Goal: Task Accomplishment & Management: Use online tool/utility

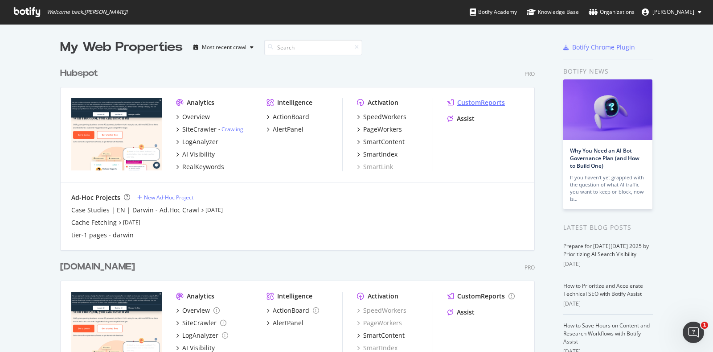
click at [469, 104] on div "CustomReports" at bounding box center [481, 102] width 48 height 9
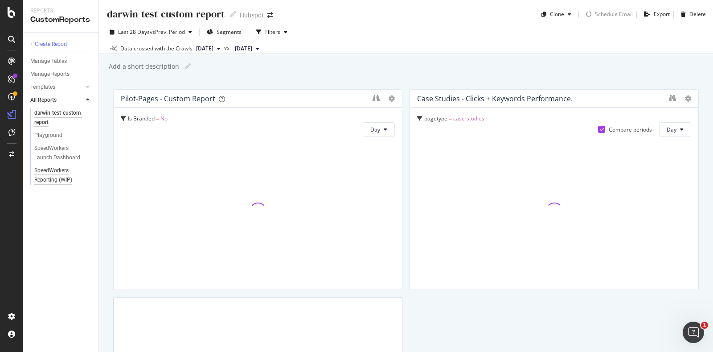
click at [54, 170] on div "SpeedWorkers Reporting (WIP)" at bounding box center [60, 175] width 52 height 19
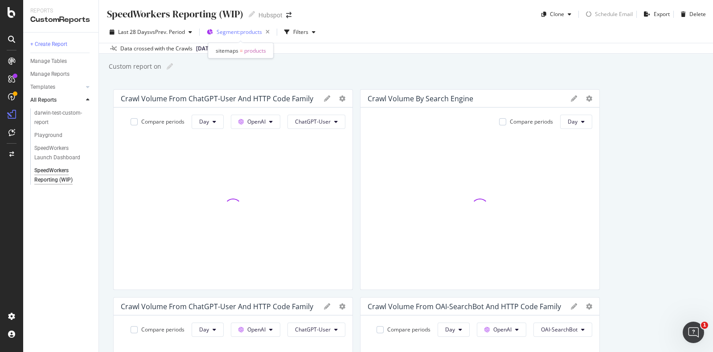
click at [260, 33] on span "Segment: products" at bounding box center [239, 32] width 45 height 8
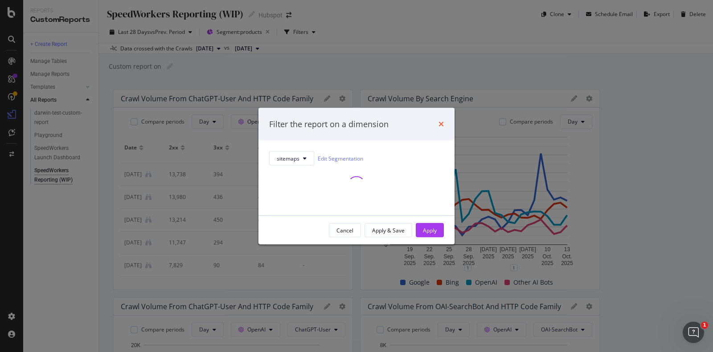
click at [440, 121] on icon "times" at bounding box center [441, 123] width 5 height 7
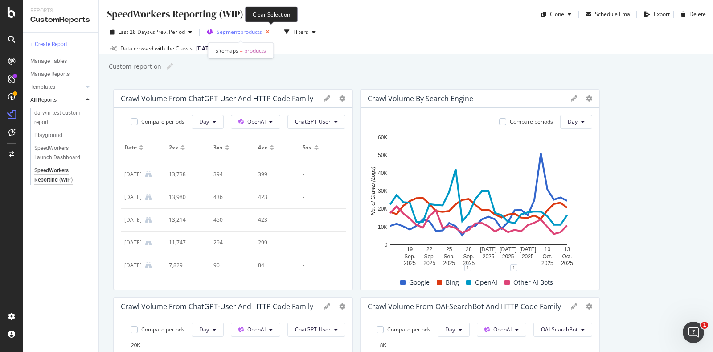
click at [272, 32] on icon "button" at bounding box center [267, 32] width 11 height 12
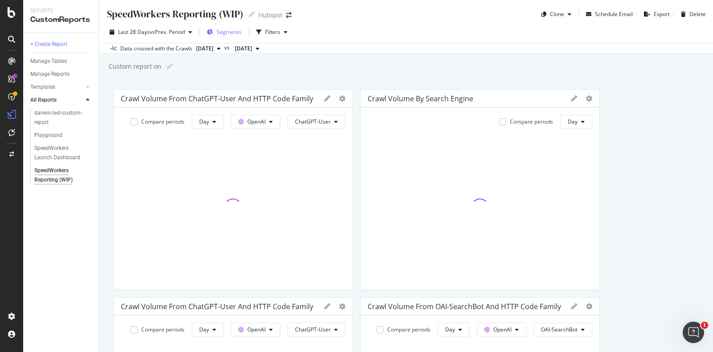
click at [243, 28] on button "Segments" at bounding box center [224, 32] width 42 height 14
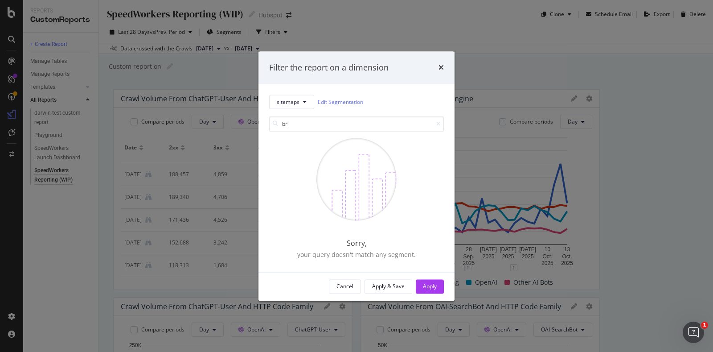
type input "b"
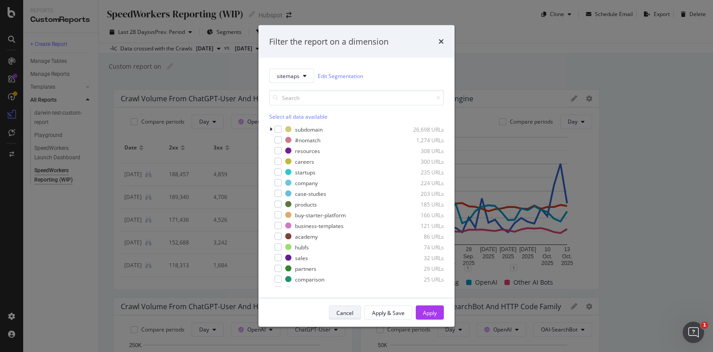
click at [348, 316] on div "Cancel" at bounding box center [345, 313] width 17 height 8
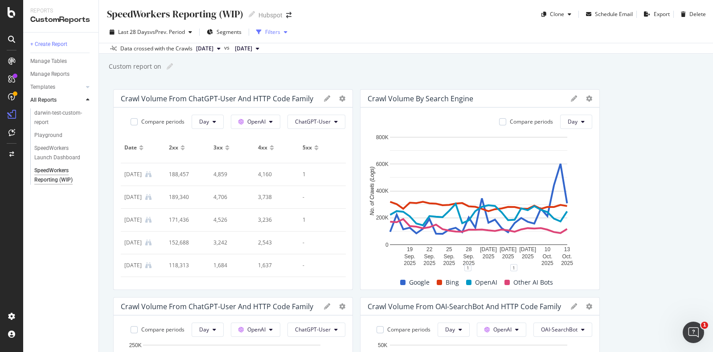
click at [265, 33] on div "button" at bounding box center [259, 32] width 12 height 12
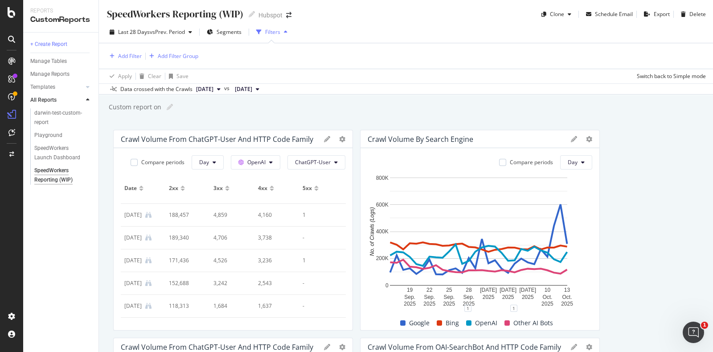
click at [288, 32] on icon "button" at bounding box center [286, 31] width 4 height 5
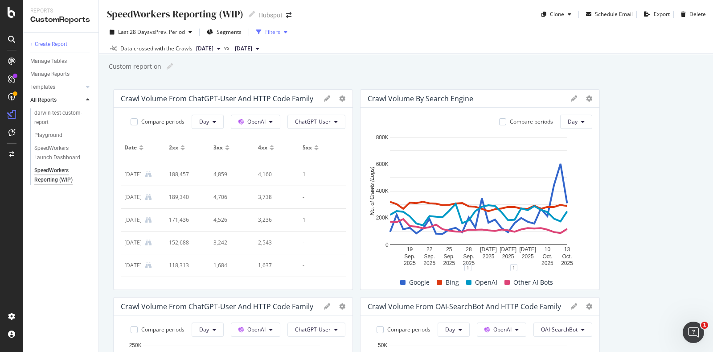
click at [280, 32] on div "Filters" at bounding box center [272, 32] width 15 height 8
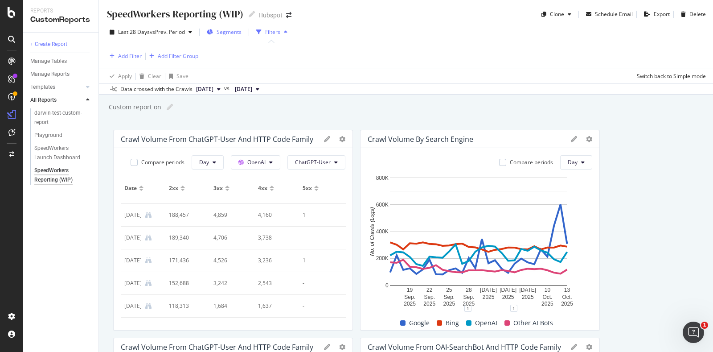
click at [230, 33] on span "Segments" at bounding box center [229, 32] width 25 height 8
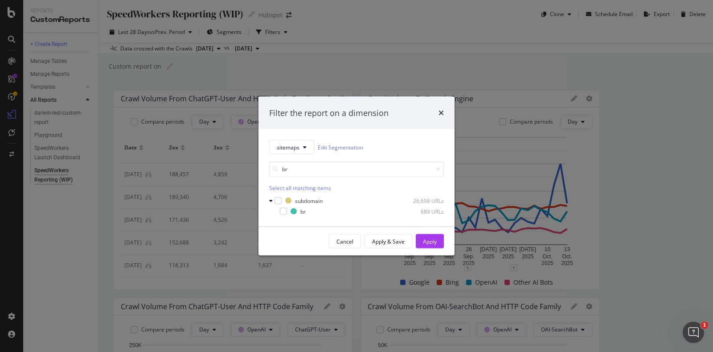
type input "b"
type input "br"
click at [281, 214] on div "modal" at bounding box center [283, 211] width 7 height 7
click at [428, 235] on div "Apply" at bounding box center [430, 241] width 14 height 13
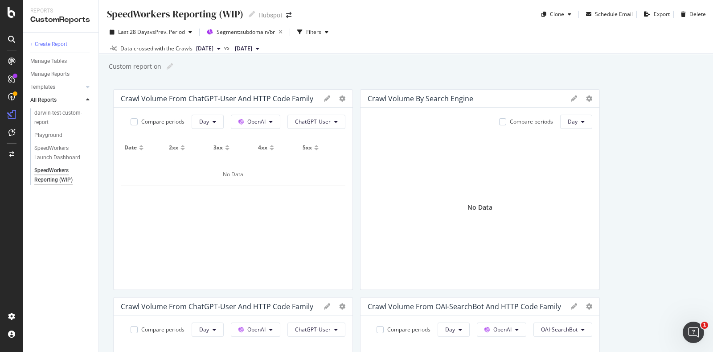
scroll to position [0, 46]
